Goal: Find specific page/section: Find specific page/section

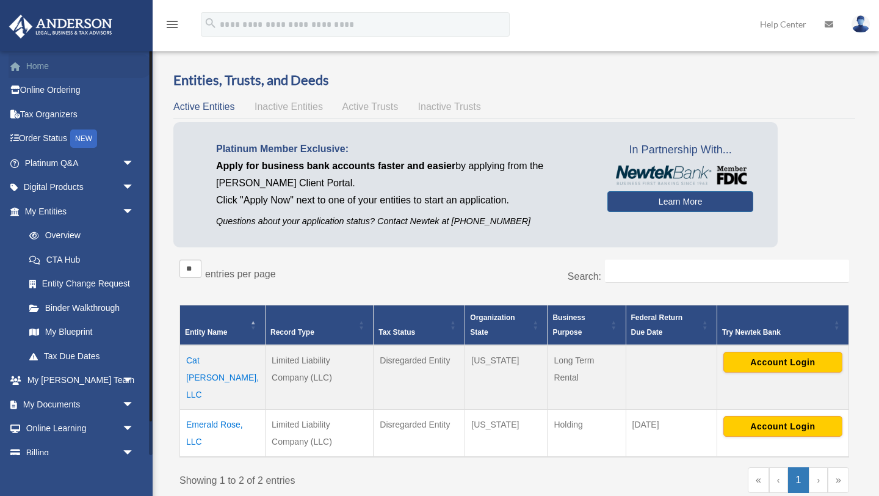
click at [49, 66] on link "Home" at bounding box center [81, 66] width 144 height 24
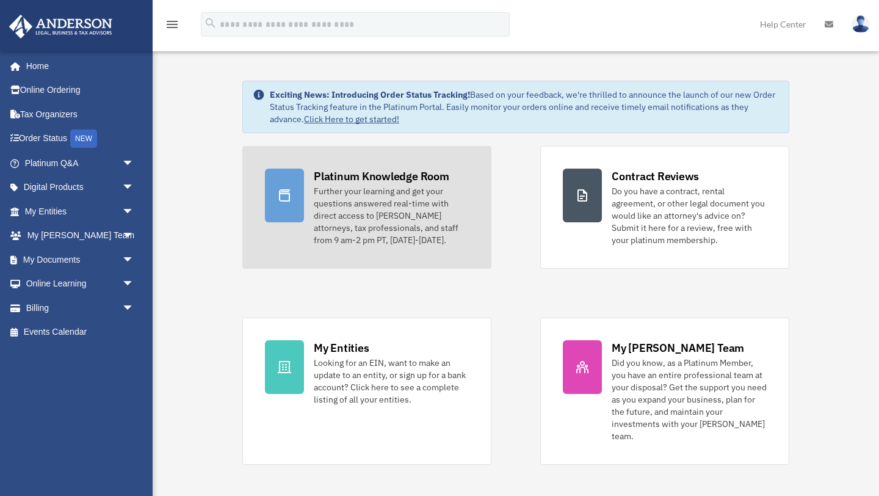
click at [395, 173] on div "Platinum Knowledge Room" at bounding box center [382, 176] width 136 height 15
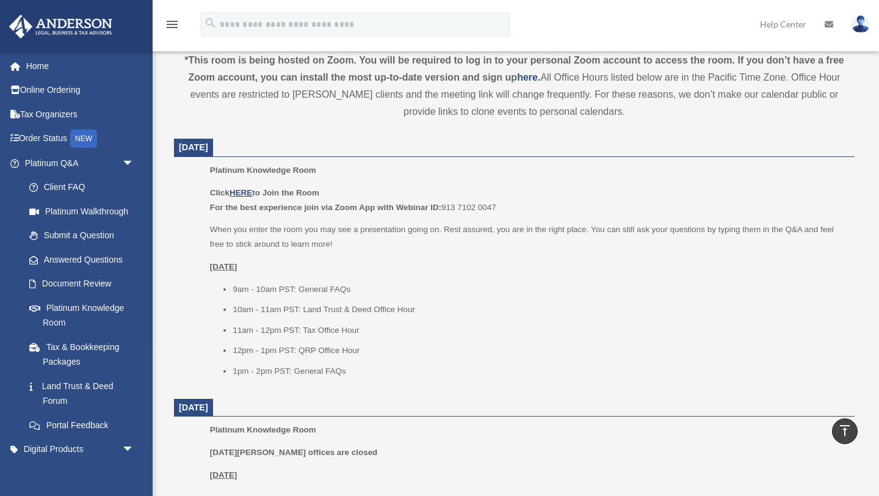
scroll to position [423, 0]
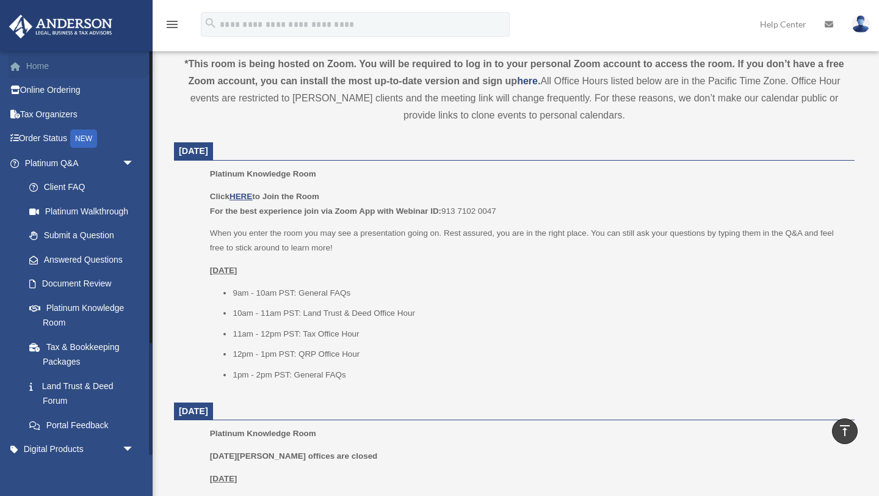
click at [39, 65] on link "Home" at bounding box center [81, 66] width 144 height 24
